Goal: Complete application form

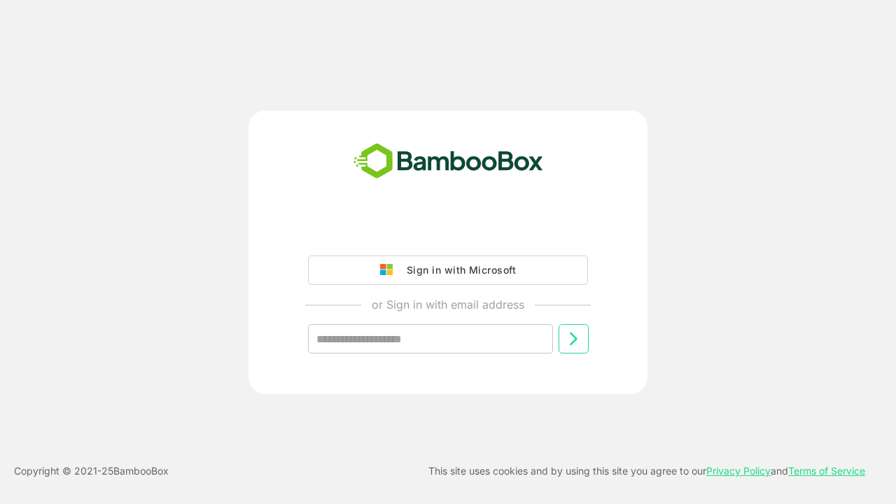
type input "**********"
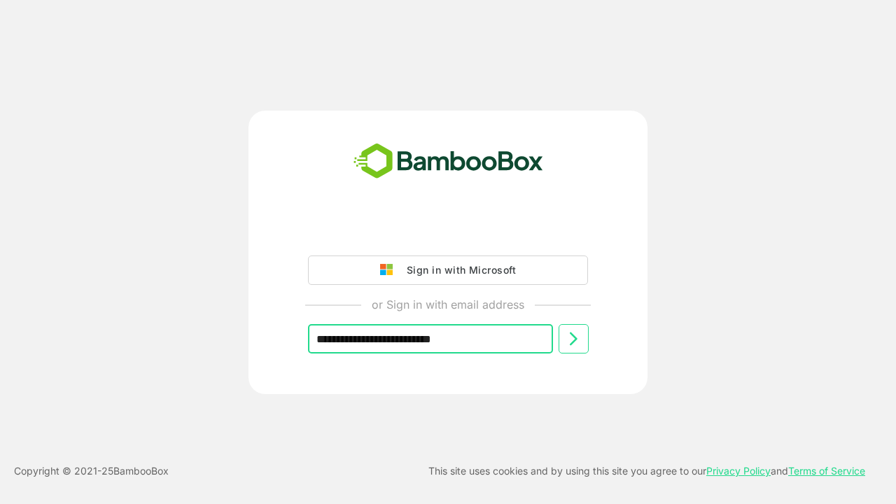
click at [573, 339] on icon at bounding box center [573, 338] width 17 height 17
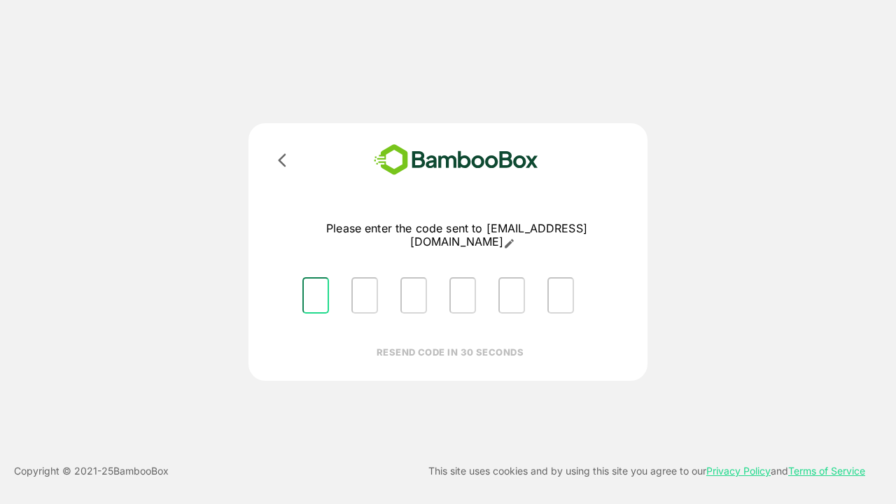
type input "*"
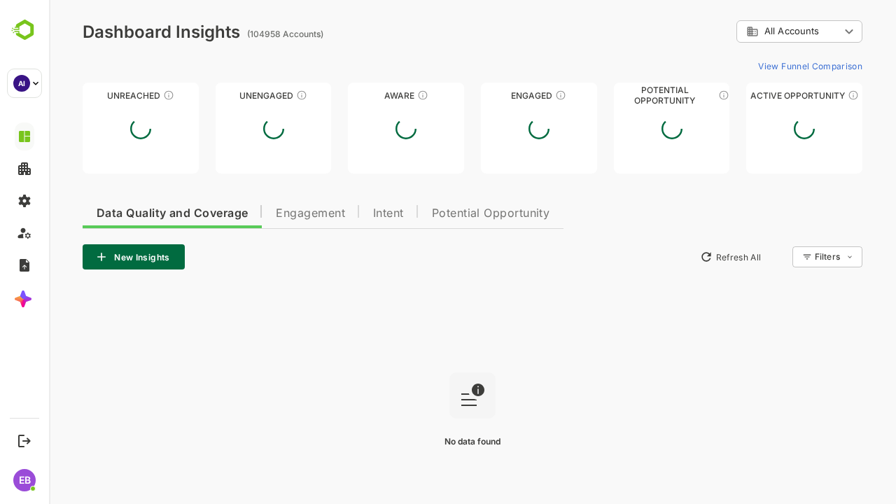
type input "**********"
